Goal: Task Accomplishment & Management: Complete application form

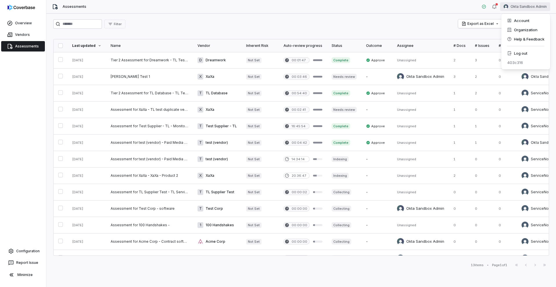
click at [518, 9] on html "Overview Vendors Assessments Configuration Report Issue Minimize Assessments Ok…" at bounding box center [278, 143] width 556 height 287
click at [522, 50] on div "Log out" at bounding box center [526, 53] width 44 height 9
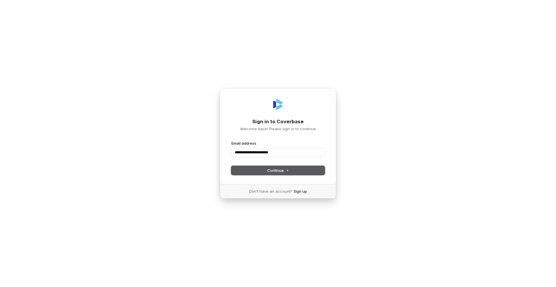
click at [293, 172] on button "Continue" at bounding box center [277, 170] width 93 height 9
type input "**********"
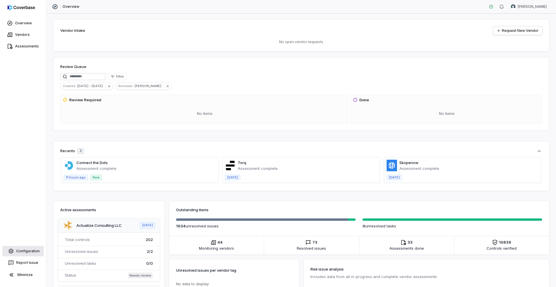
click at [33, 252] on link "Configuration" at bounding box center [22, 251] width 41 height 10
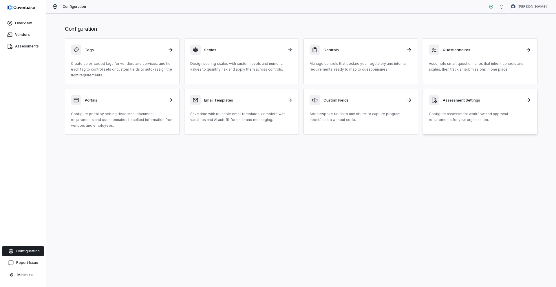
click at [488, 99] on h3 "Assessment Settings" at bounding box center [482, 100] width 79 height 5
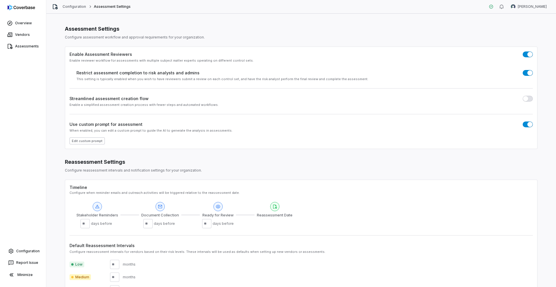
click at [87, 142] on button "Edit custom prompt" at bounding box center [87, 141] width 35 height 7
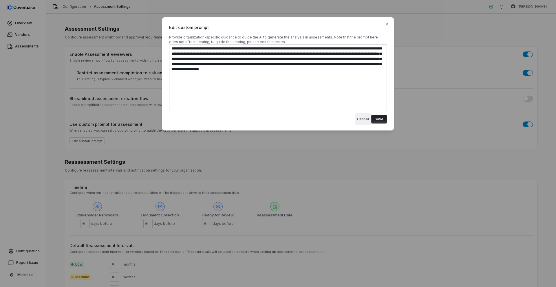
click at [361, 117] on button "Cancel" at bounding box center [362, 119] width 15 height 12
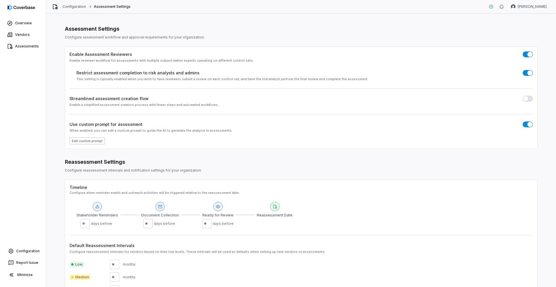
click at [88, 141] on button "Edit custom prompt" at bounding box center [87, 141] width 35 height 7
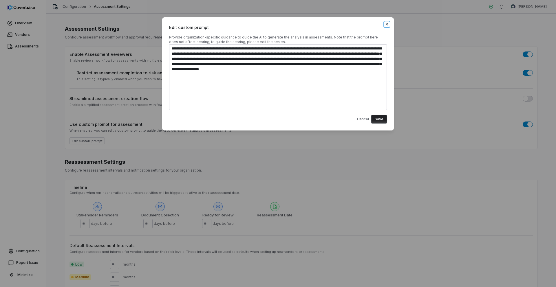
click at [388, 25] on icon "button" at bounding box center [387, 24] width 2 height 2
type textarea "*"
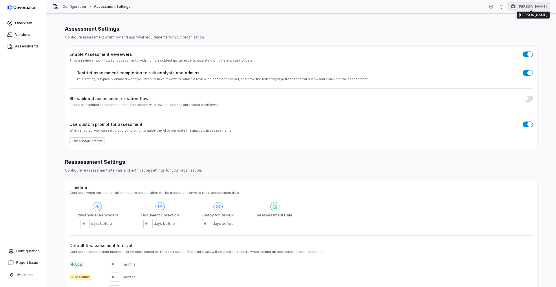
click at [531, 7] on html "Overview Vendors Assessments Configuration Report Issue Minimize Configuration …" at bounding box center [278, 143] width 556 height 287
click at [518, 51] on div "Log out" at bounding box center [526, 53] width 44 height 9
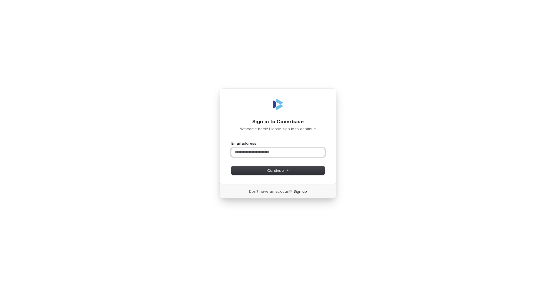
paste input "**********"
click at [231, 141] on button "submit" at bounding box center [231, 141] width 0 height 0
type input "**********"
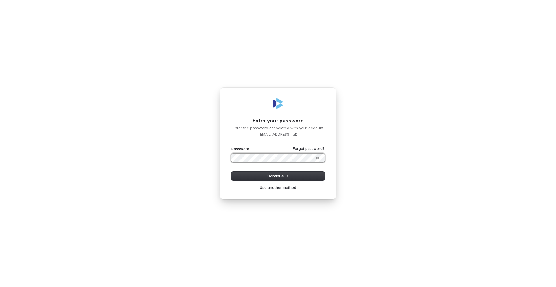
click at [231, 146] on button "submit" at bounding box center [231, 146] width 0 height 0
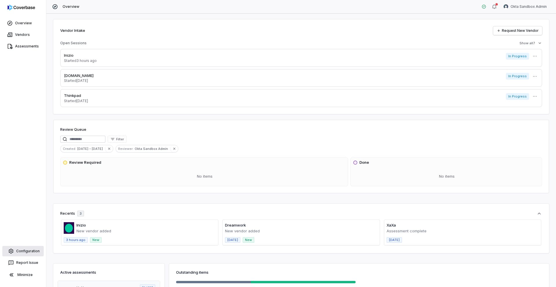
click at [15, 252] on link "Configuration" at bounding box center [22, 251] width 41 height 10
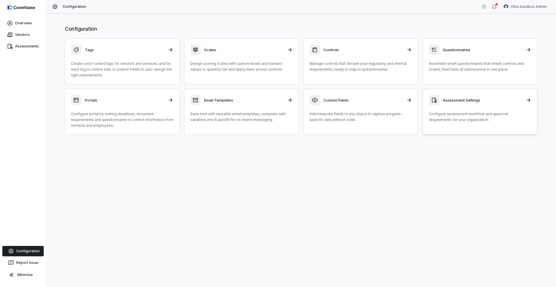
click at [450, 99] on h3 "Assessment Settings" at bounding box center [482, 100] width 79 height 5
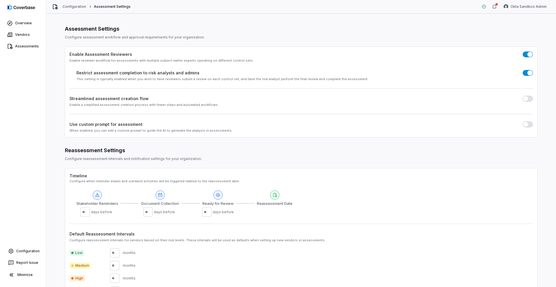
click at [113, 126] on label "Use custom prompt for assessment" at bounding box center [106, 124] width 73 height 6
click at [531, 125] on button "button" at bounding box center [528, 125] width 10 height 6
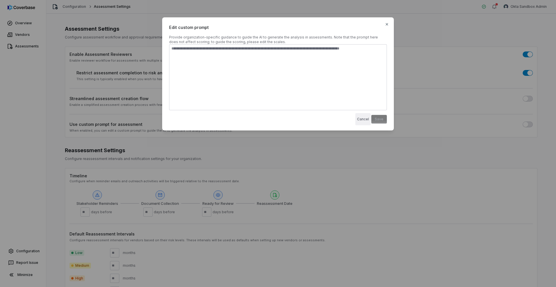
click at [366, 121] on button "Cancel" at bounding box center [362, 119] width 15 height 12
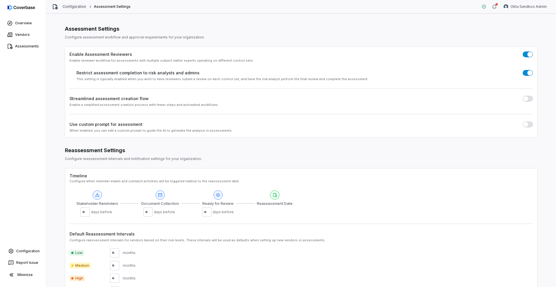
click at [67, 5] on link "Configuration" at bounding box center [75, 6] width 24 height 5
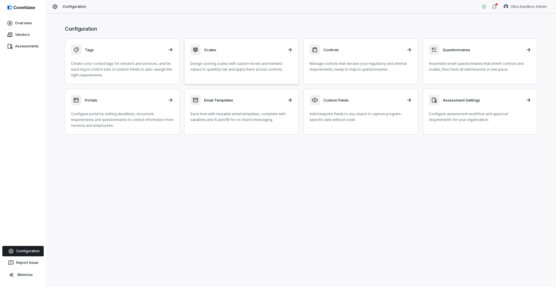
click at [210, 59] on div "Scales Design scoring scales with custom levels and numeric values to quantify …" at bounding box center [241, 59] width 103 height 28
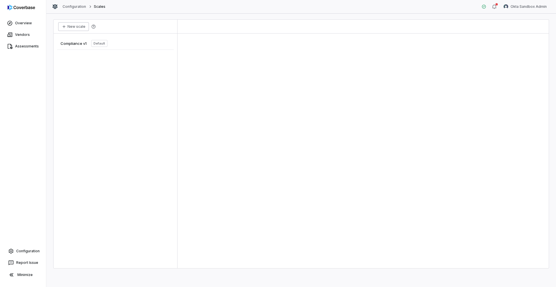
click at [79, 29] on button "New scale" at bounding box center [73, 26] width 31 height 9
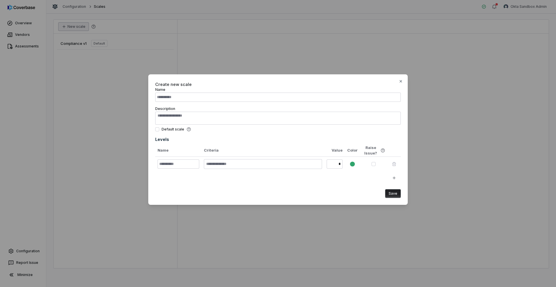
click at [375, 164] on button "button" at bounding box center [374, 164] width 4 height 4
click at [374, 165] on button "button" at bounding box center [374, 164] width 4 height 4
click at [402, 79] on icon "button" at bounding box center [401, 81] width 5 height 5
type textarea "*"
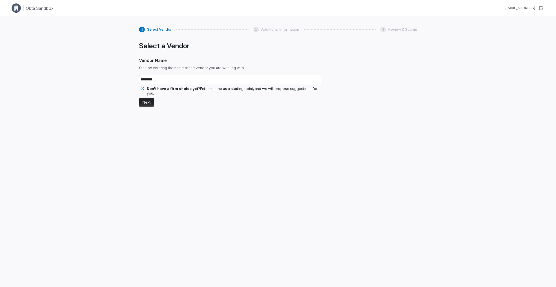
type input "********"
click at [145, 99] on button "Next" at bounding box center [146, 102] width 15 height 9
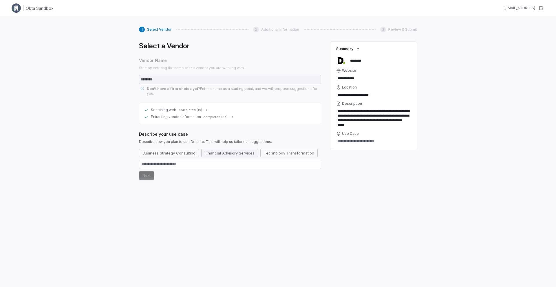
click at [210, 149] on button "Financial Advisory Services" at bounding box center [229, 153] width 57 height 9
click at [161, 149] on button "Business Strategy Consulting" at bounding box center [169, 153] width 60 height 9
click at [147, 183] on button "Next" at bounding box center [146, 187] width 15 height 9
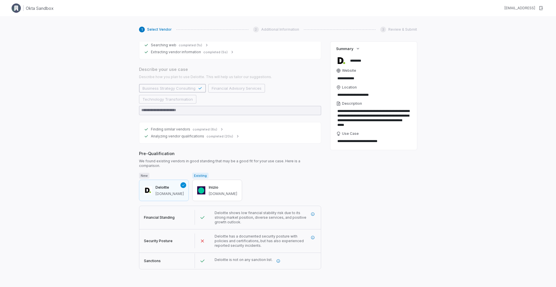
scroll to position [65, 0]
type textarea "*"
